Goal: Transaction & Acquisition: Purchase product/service

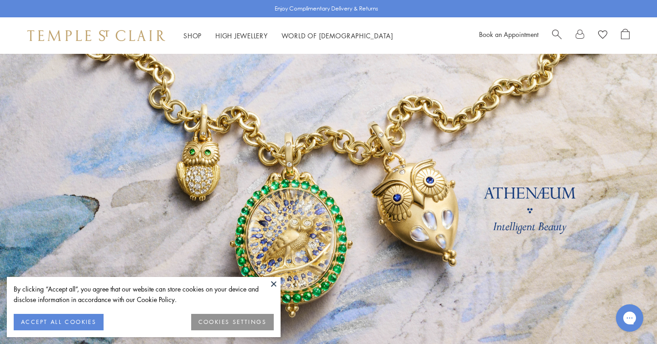
click at [46, 318] on button "ACCEPT ALL COOKIES" at bounding box center [59, 322] width 90 height 16
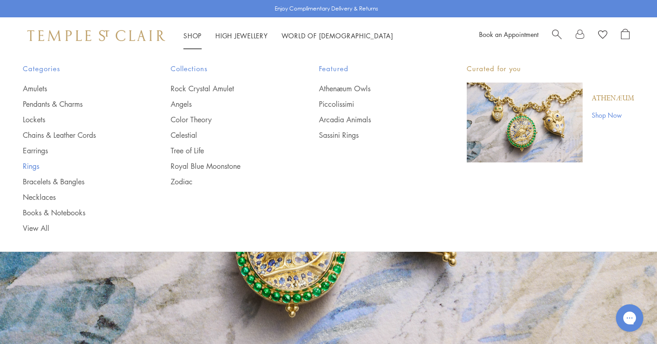
click at [31, 162] on link "Rings" at bounding box center [78, 166] width 111 height 10
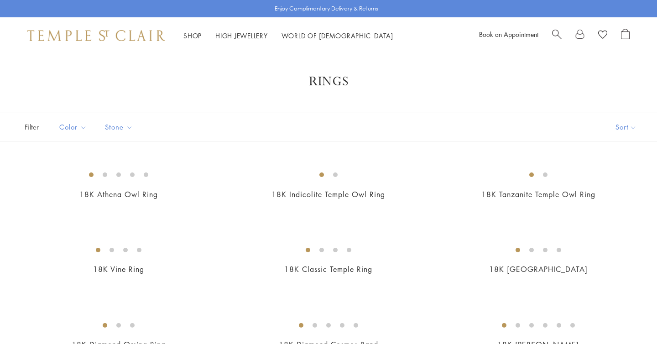
scroll to position [4, 0]
